Goal: Task Accomplishment & Management: Use online tool/utility

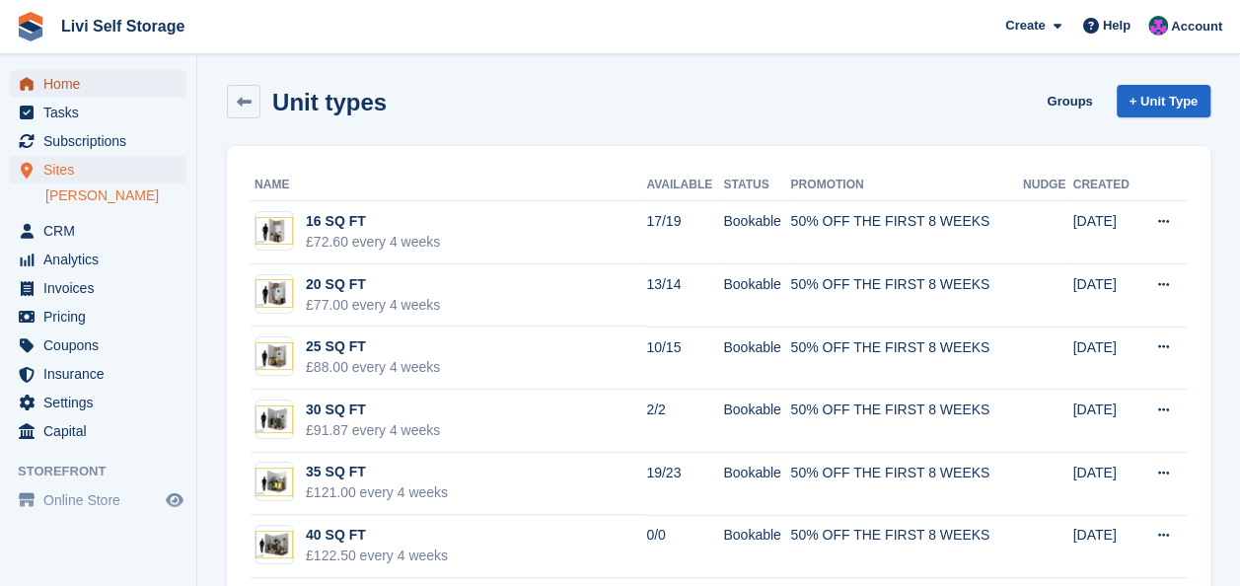
click at [57, 82] on span "Home" at bounding box center [102, 84] width 118 height 28
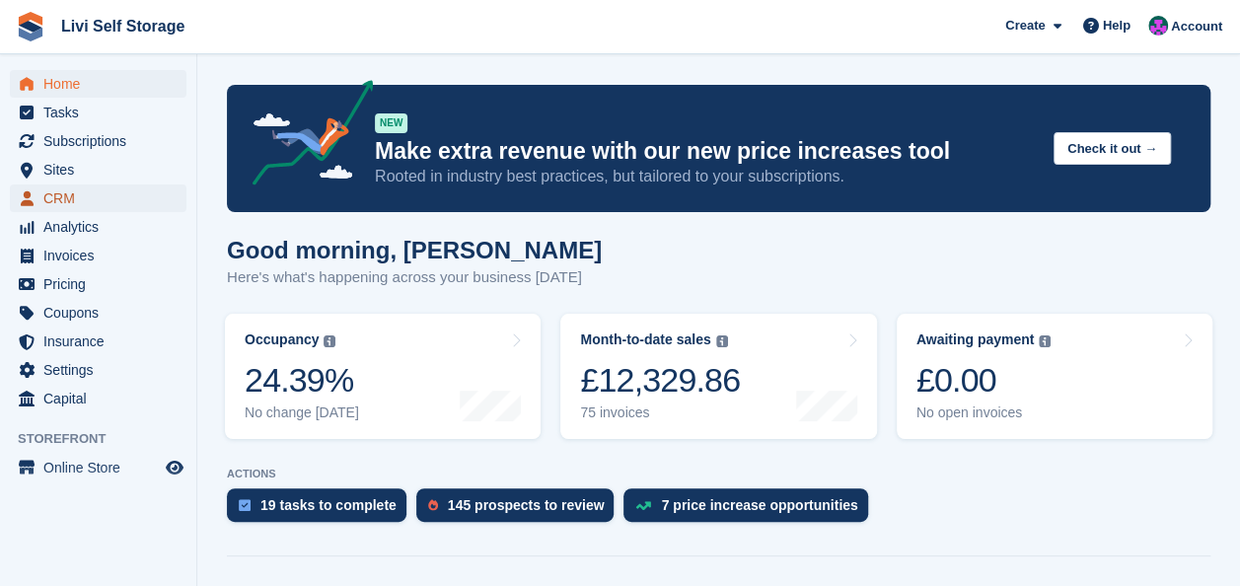
click at [56, 189] on span "CRM" at bounding box center [102, 198] width 118 height 28
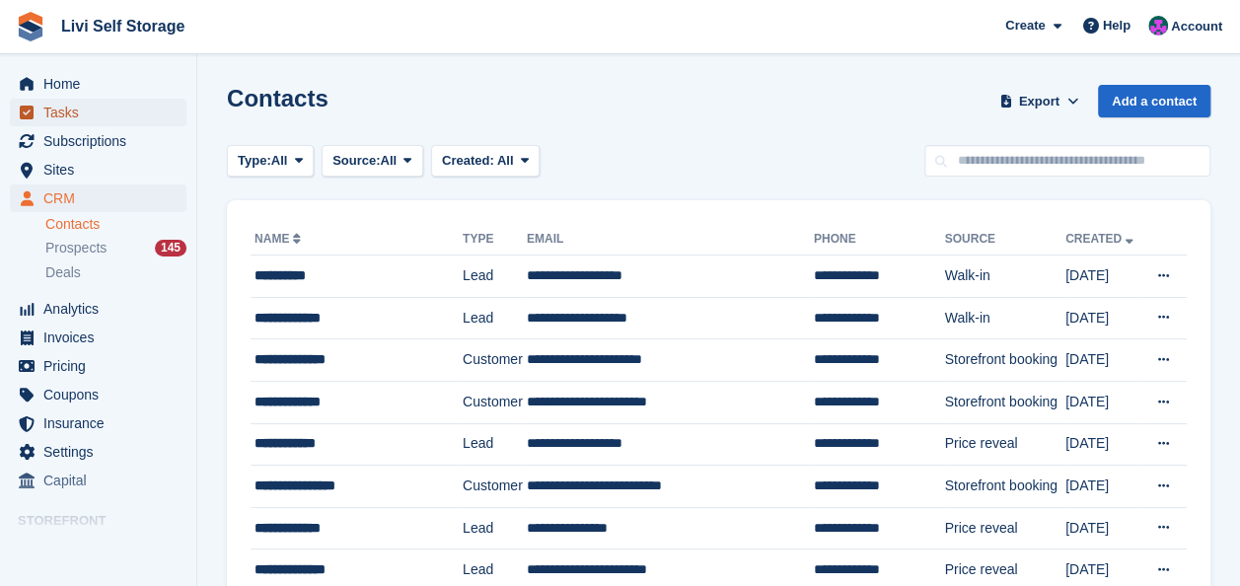
click at [44, 105] on span "Tasks" at bounding box center [102, 113] width 118 height 28
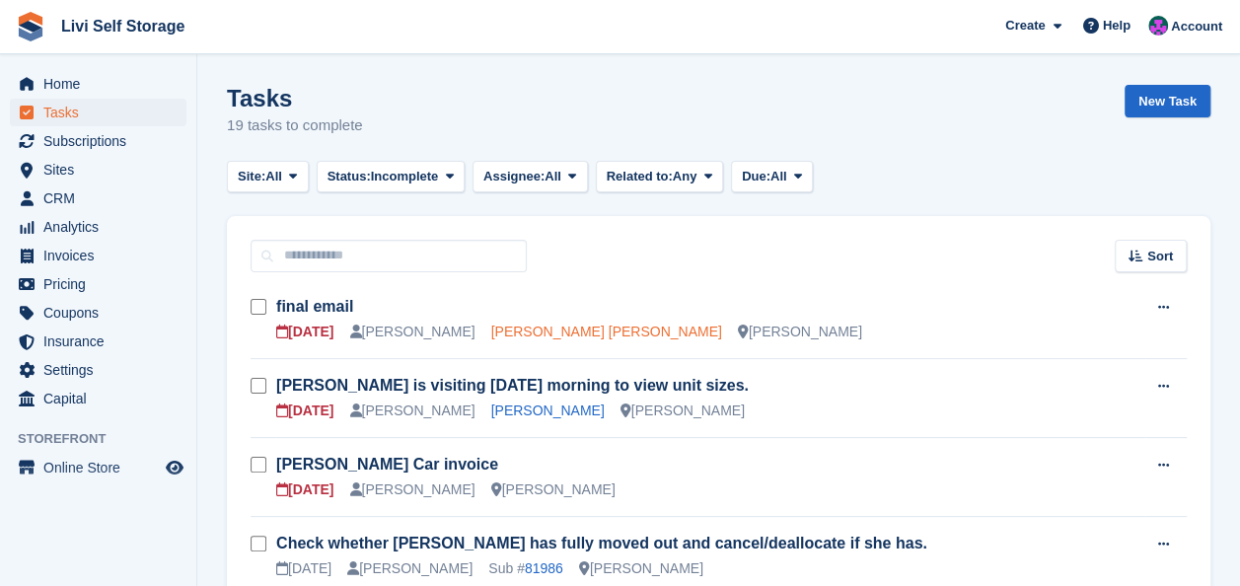
click at [567, 335] on link "Diana mariana Gheorghe" at bounding box center [606, 332] width 231 height 16
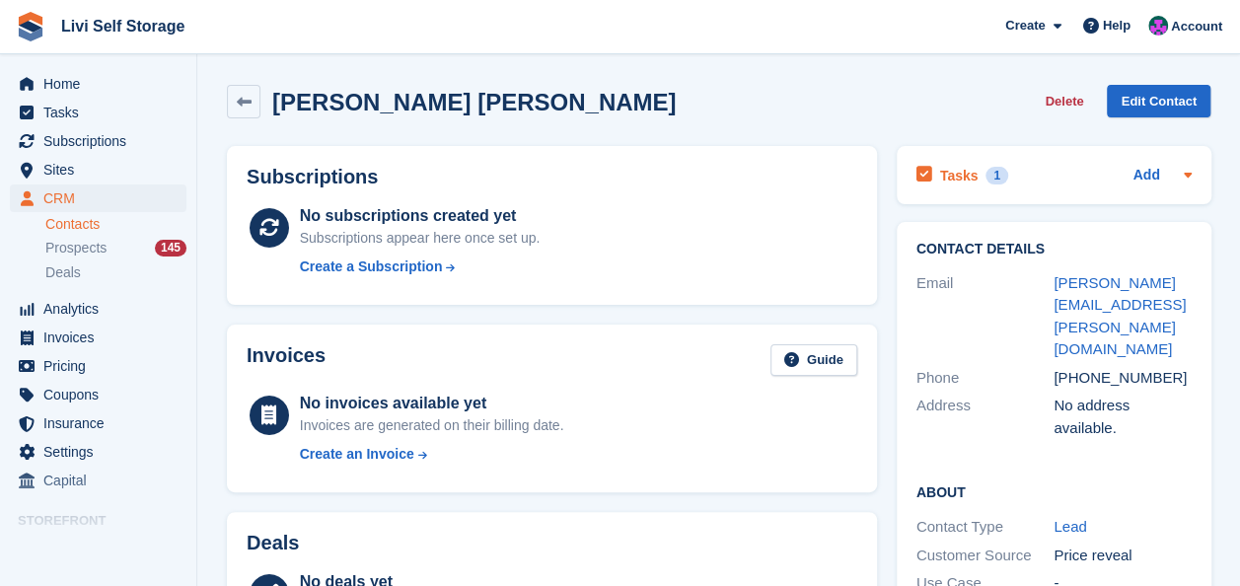
click at [941, 176] on h2 "Tasks" at bounding box center [959, 176] width 38 height 18
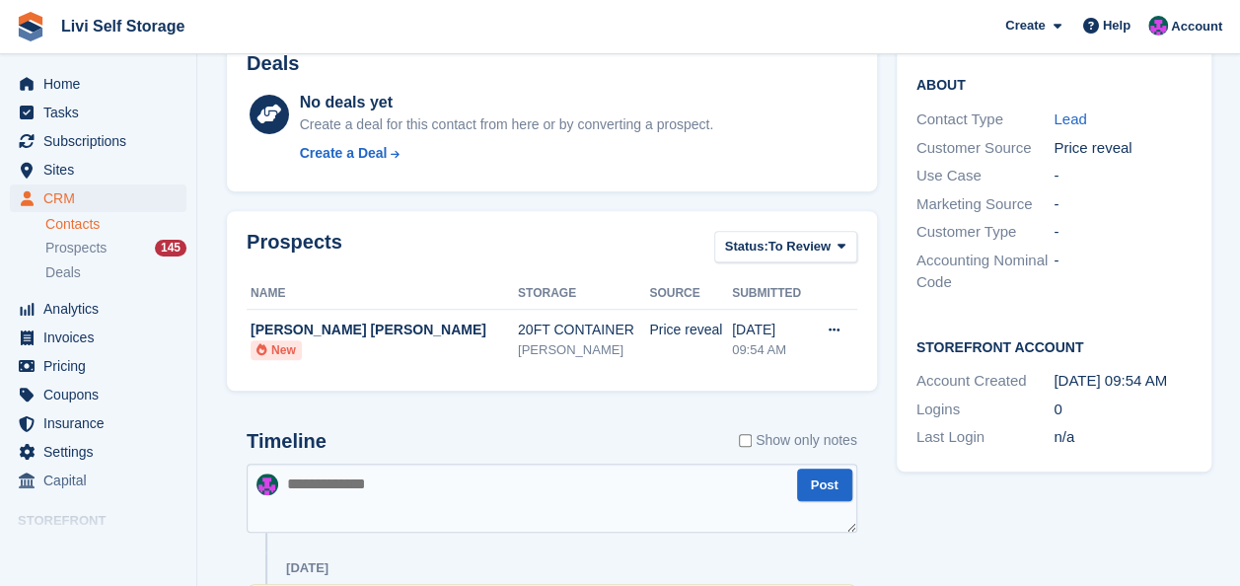
scroll to position [493, 0]
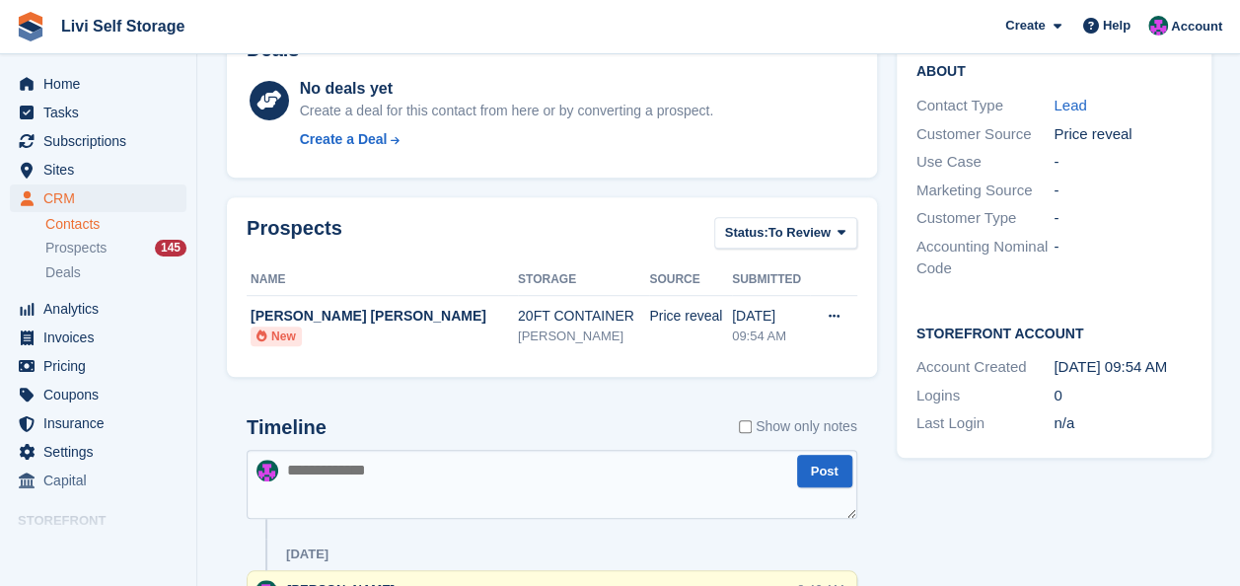
click at [386, 477] on textarea at bounding box center [552, 484] width 611 height 69
paste textarea "**********"
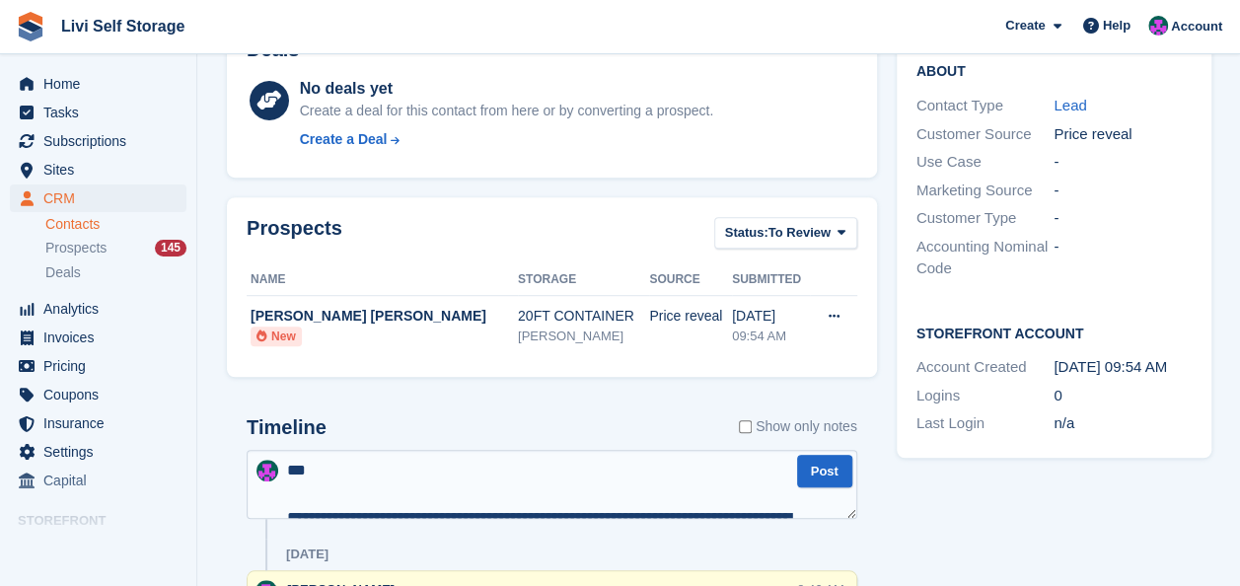
scroll to position [460, 0]
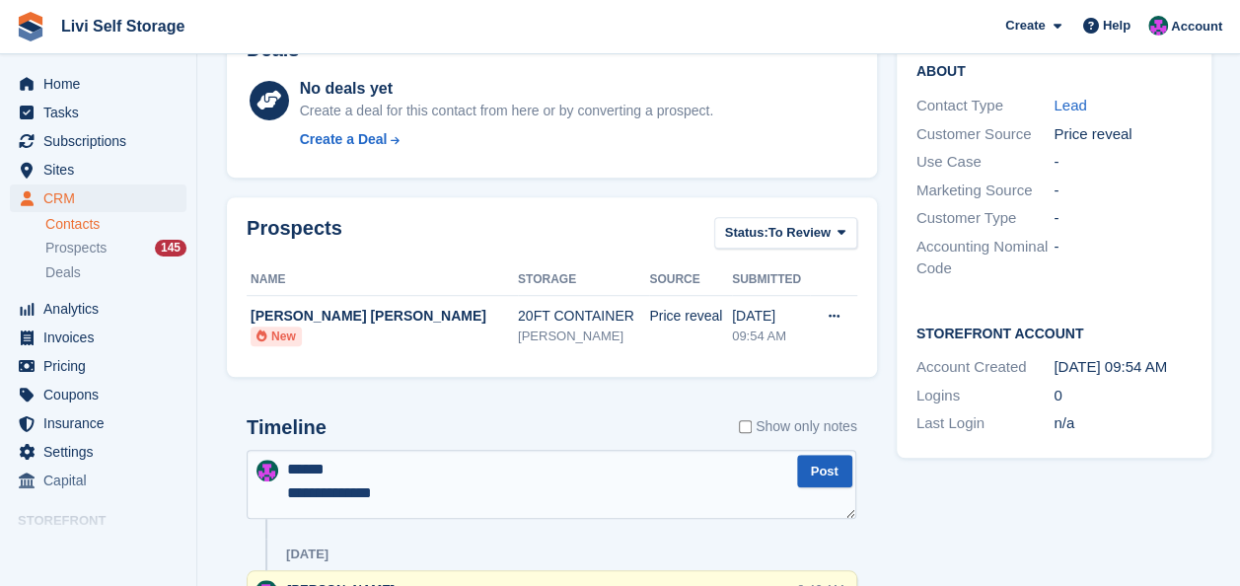
type textarea "**********"
click at [821, 467] on button "Post" at bounding box center [824, 471] width 55 height 33
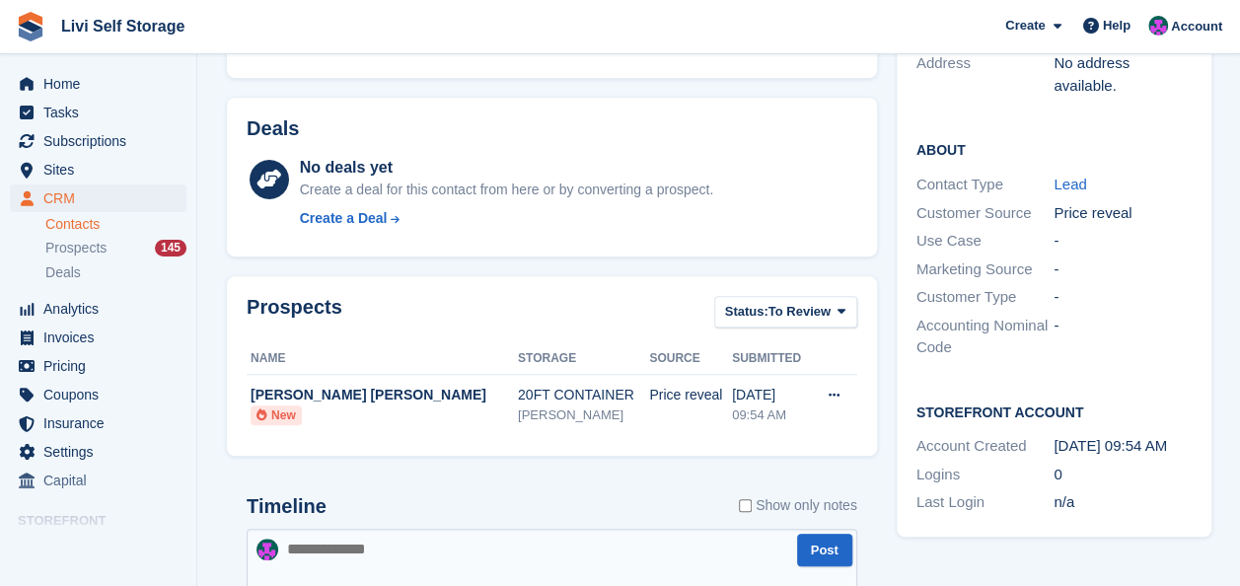
scroll to position [691, 0]
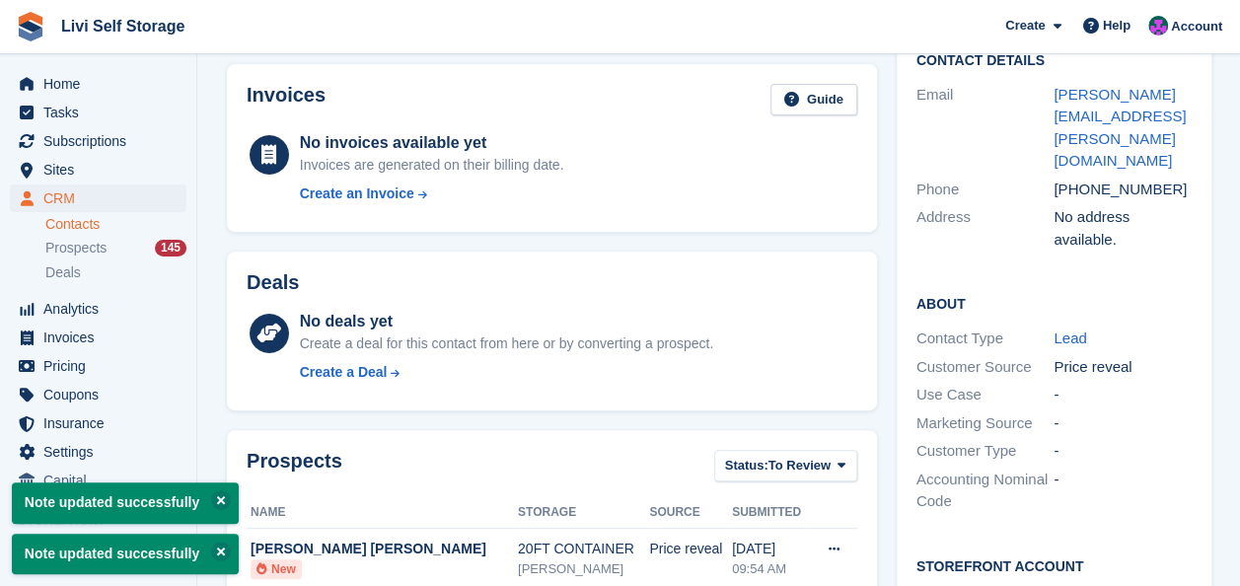
scroll to position [99, 0]
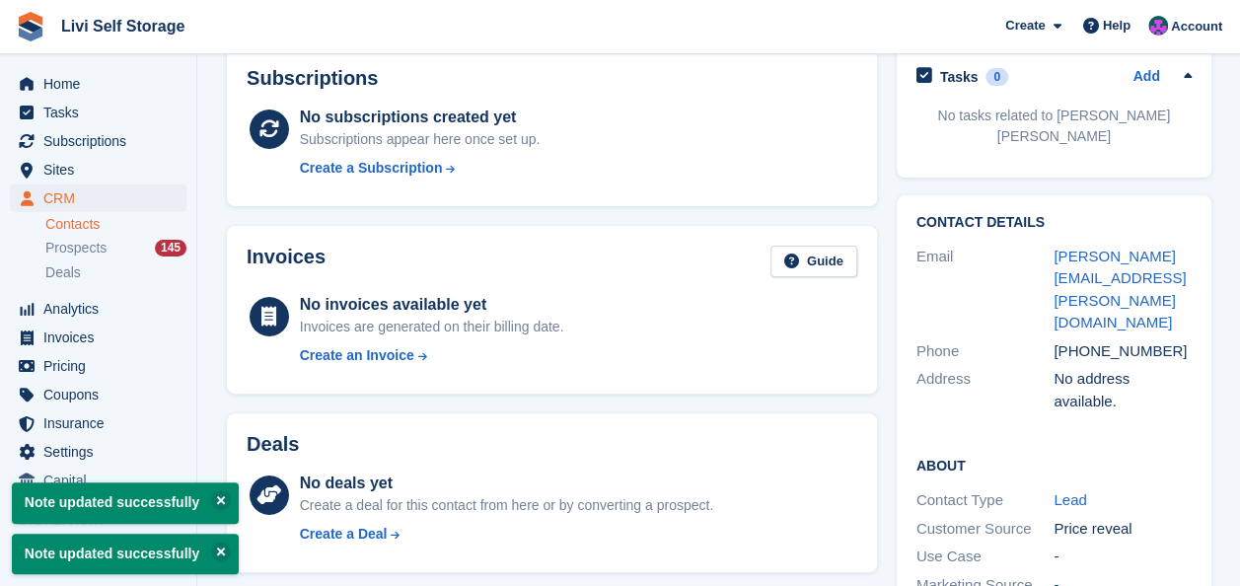
type textarea "**********"
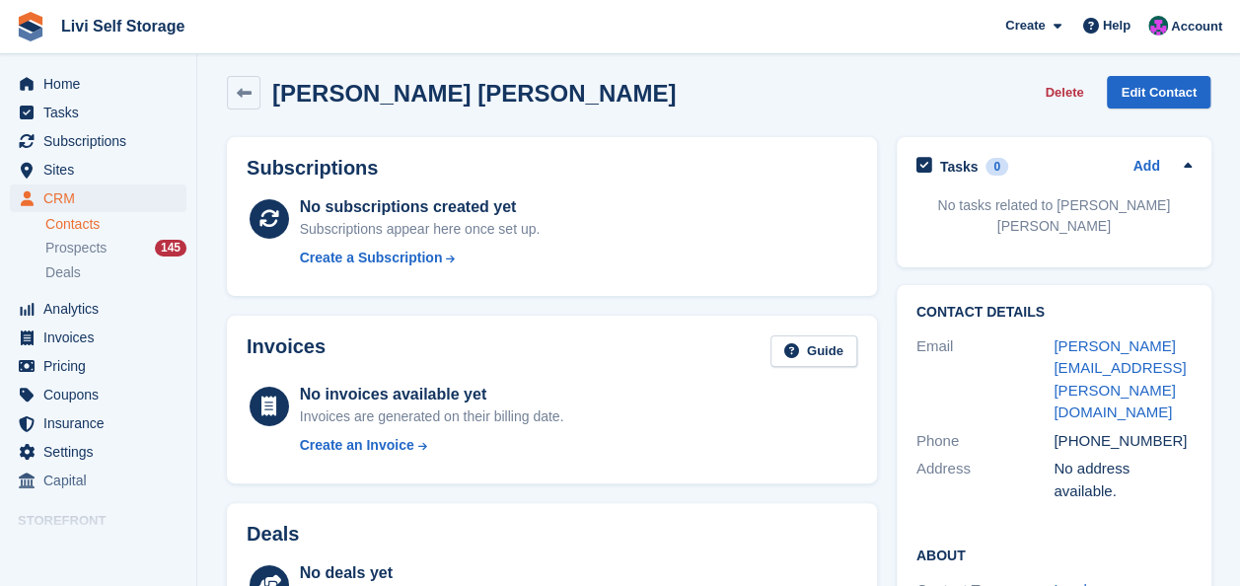
scroll to position [0, 0]
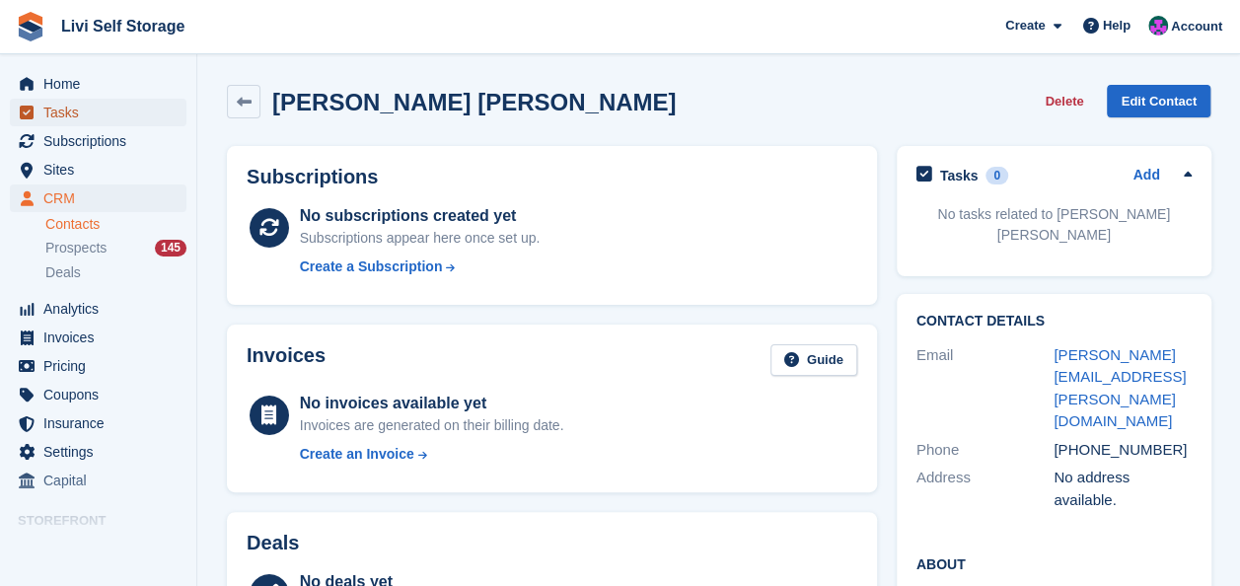
click at [58, 116] on span "Tasks" at bounding box center [102, 113] width 118 height 28
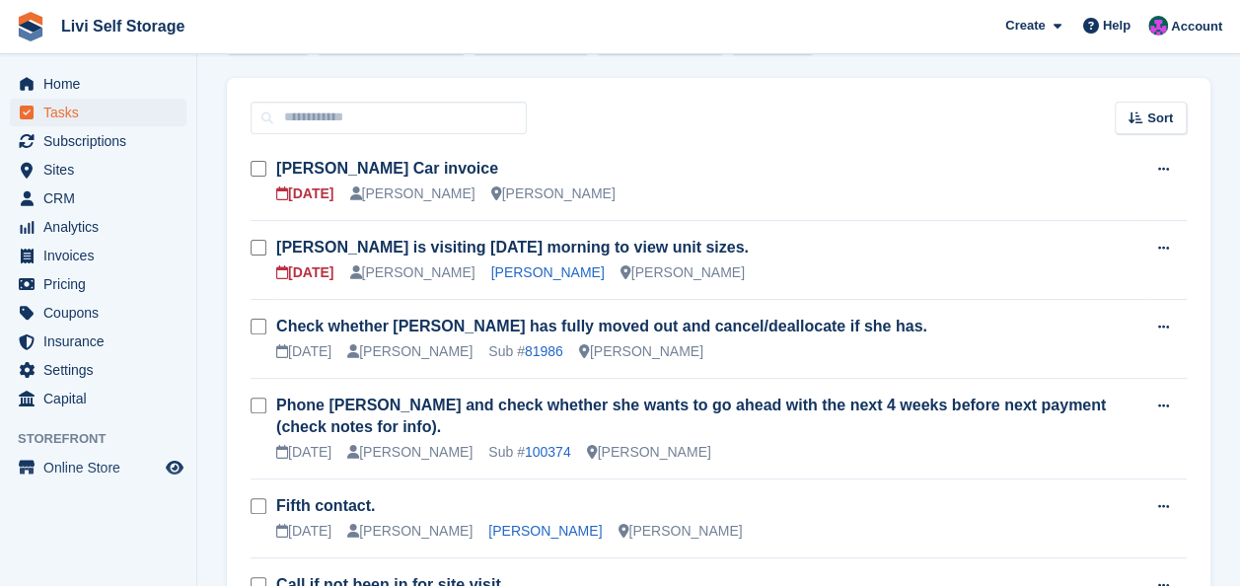
scroll to position [99, 0]
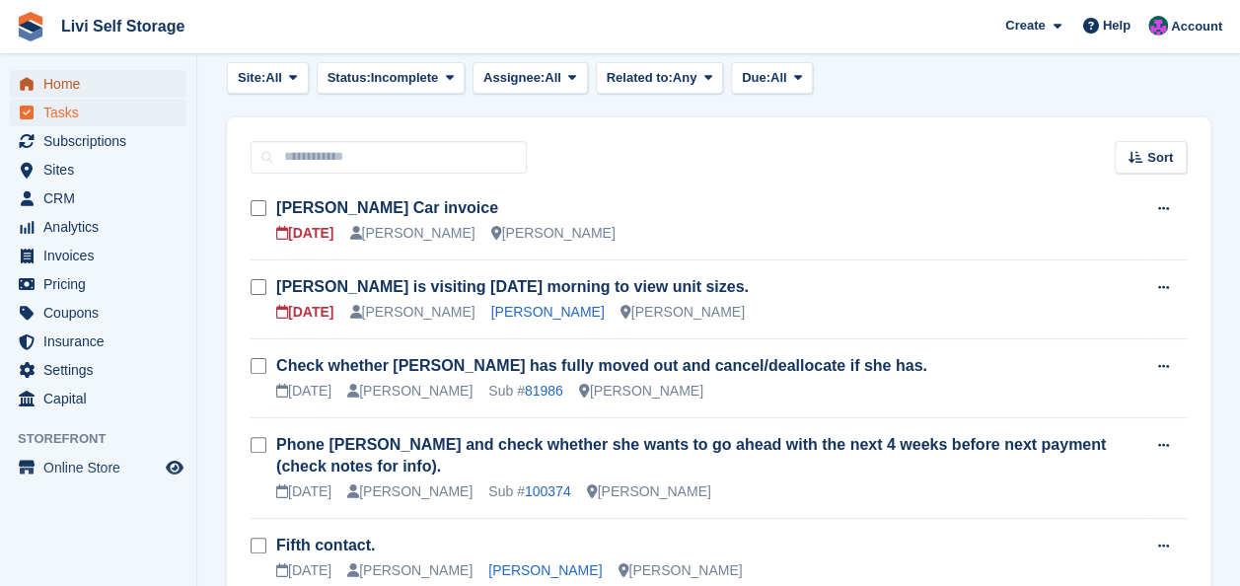
click at [47, 81] on span "Home" at bounding box center [102, 84] width 118 height 28
